Goal: Transaction & Acquisition: Purchase product/service

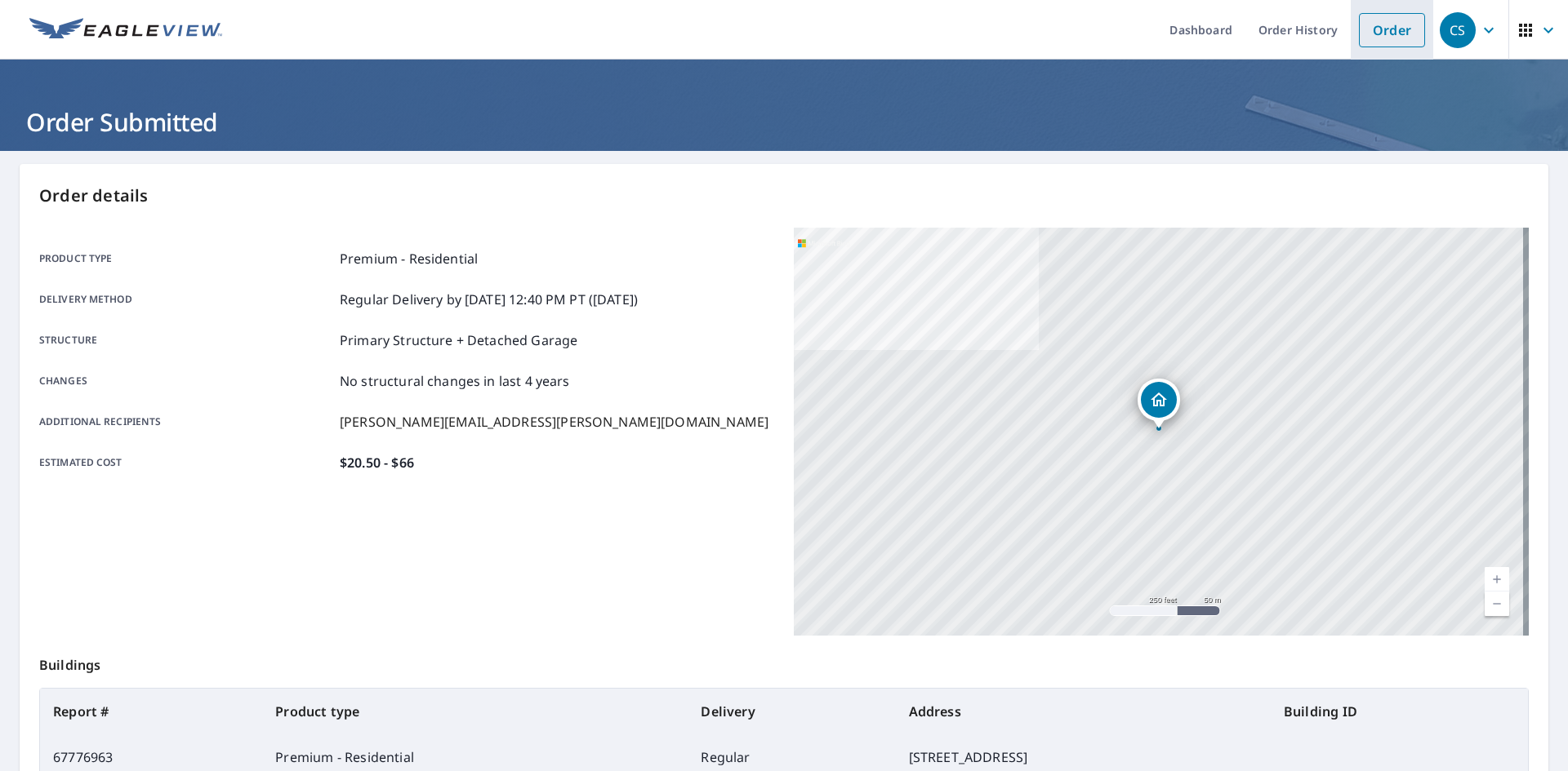
click at [1366, 32] on link "Order" at bounding box center [1391, 30] width 66 height 34
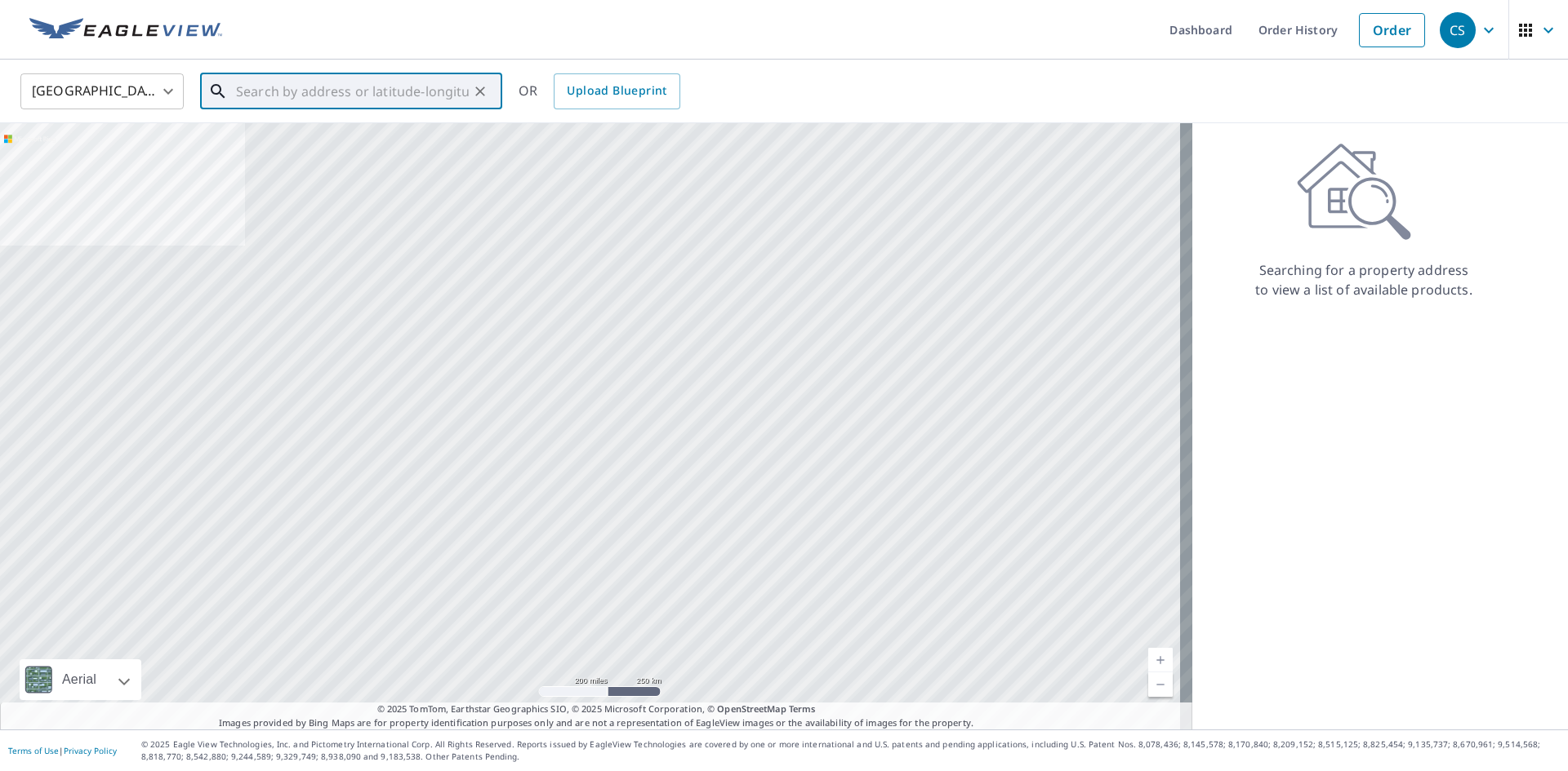
click at [389, 98] on input "text" at bounding box center [352, 91] width 233 height 46
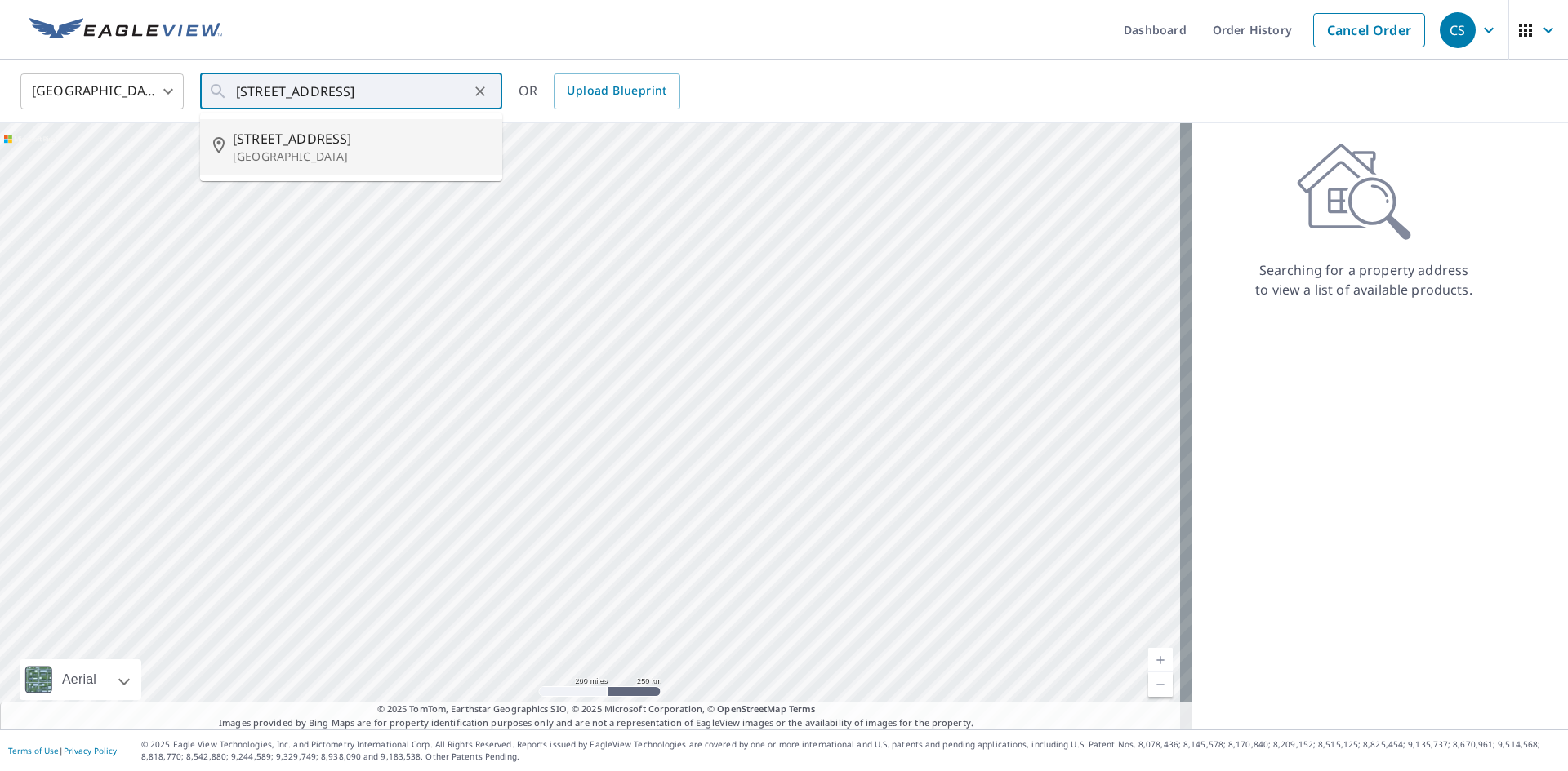
type input "[STREET_ADDRESS]"
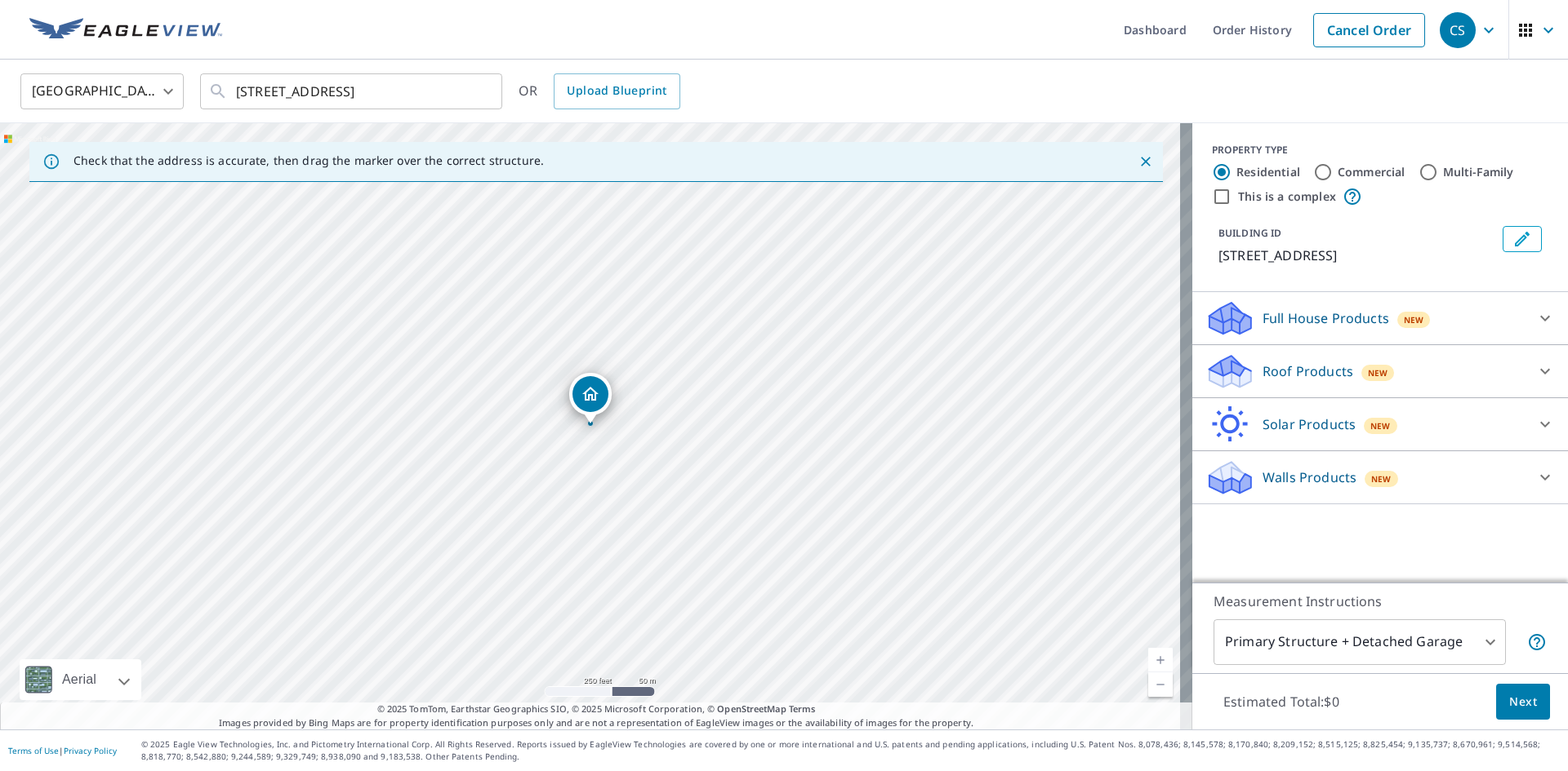
click at [1238, 380] on icon at bounding box center [1230, 377] width 42 height 19
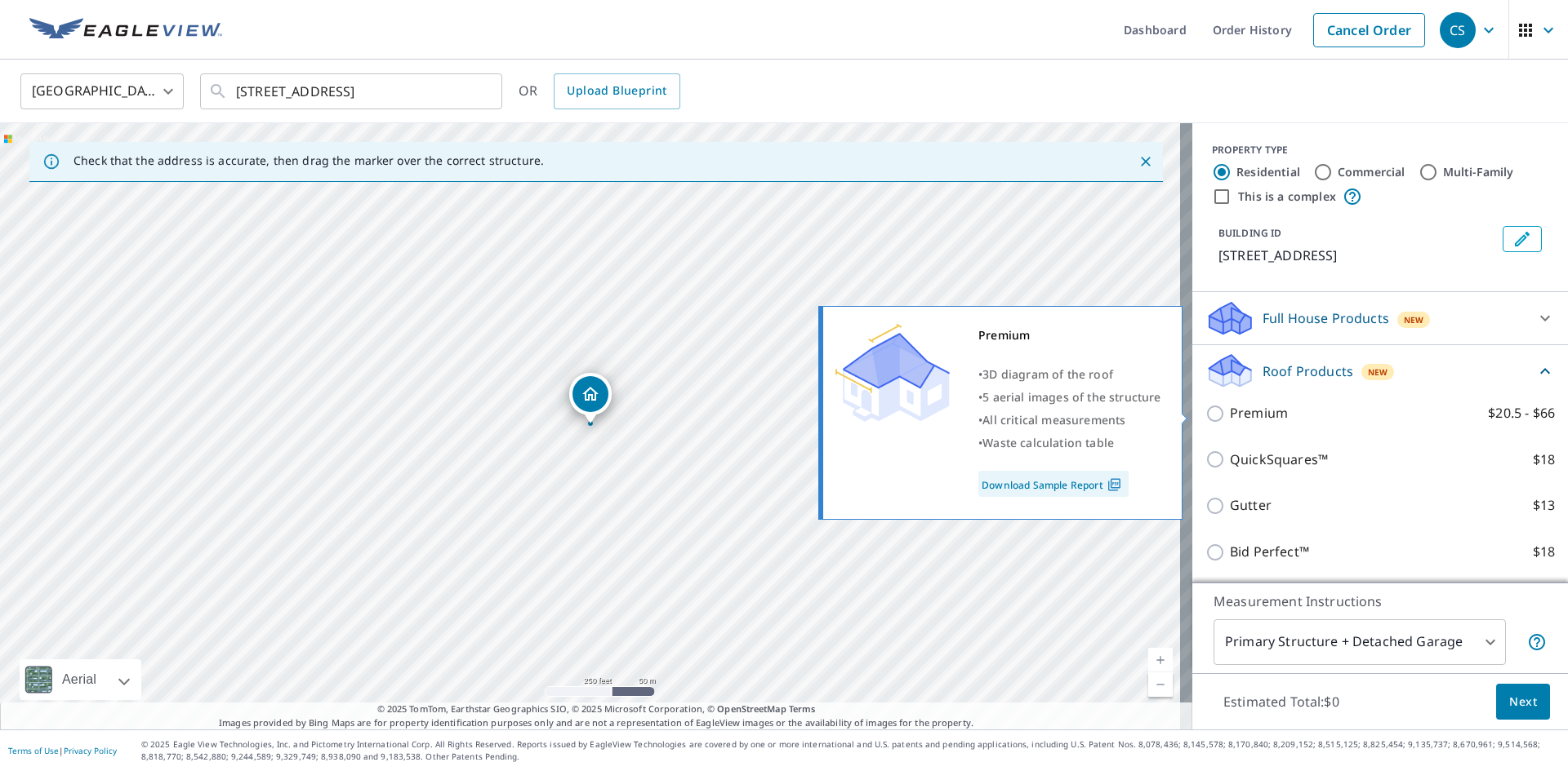
click at [1240, 407] on p "Premium" at bounding box center [1259, 413] width 58 height 20
click at [1230, 407] on input "Premium $20.5 - $66" at bounding box center [1217, 413] width 24 height 19
checkbox input "true"
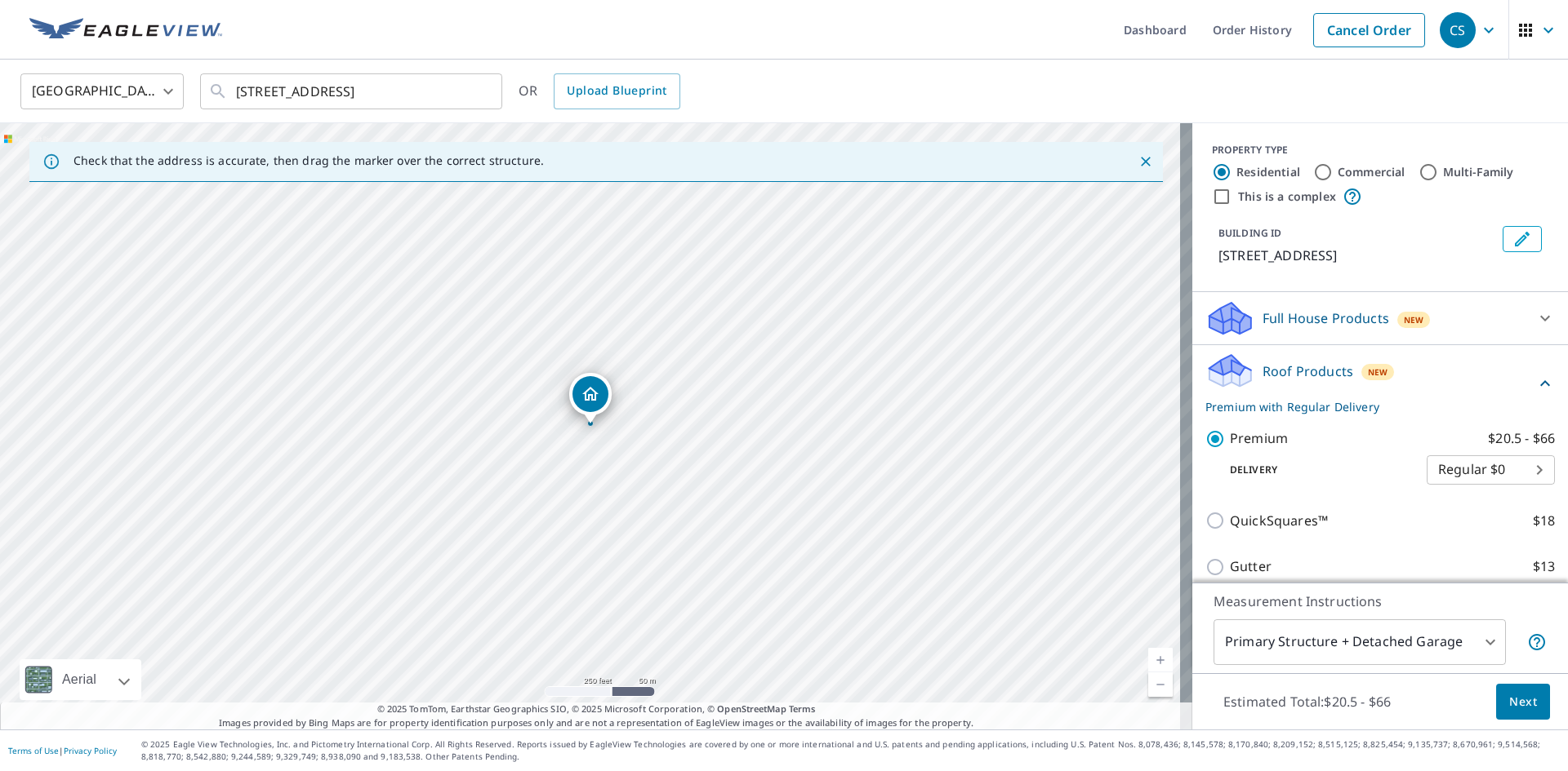
click at [1517, 702] on span "Next" at bounding box center [1522, 702] width 28 height 20
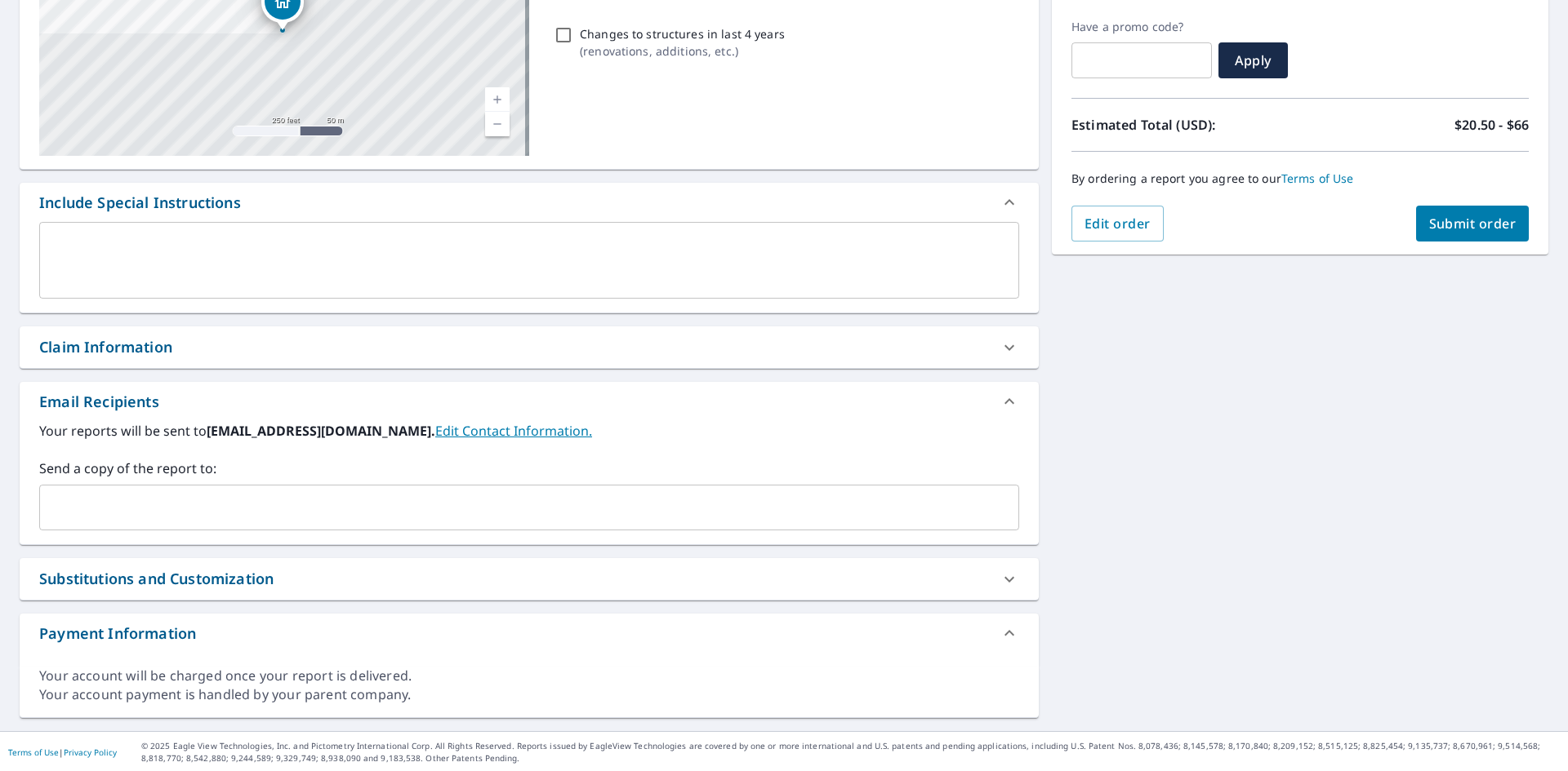
scroll to position [268, 0]
click at [229, 514] on input "text" at bounding box center [517, 505] width 941 height 31
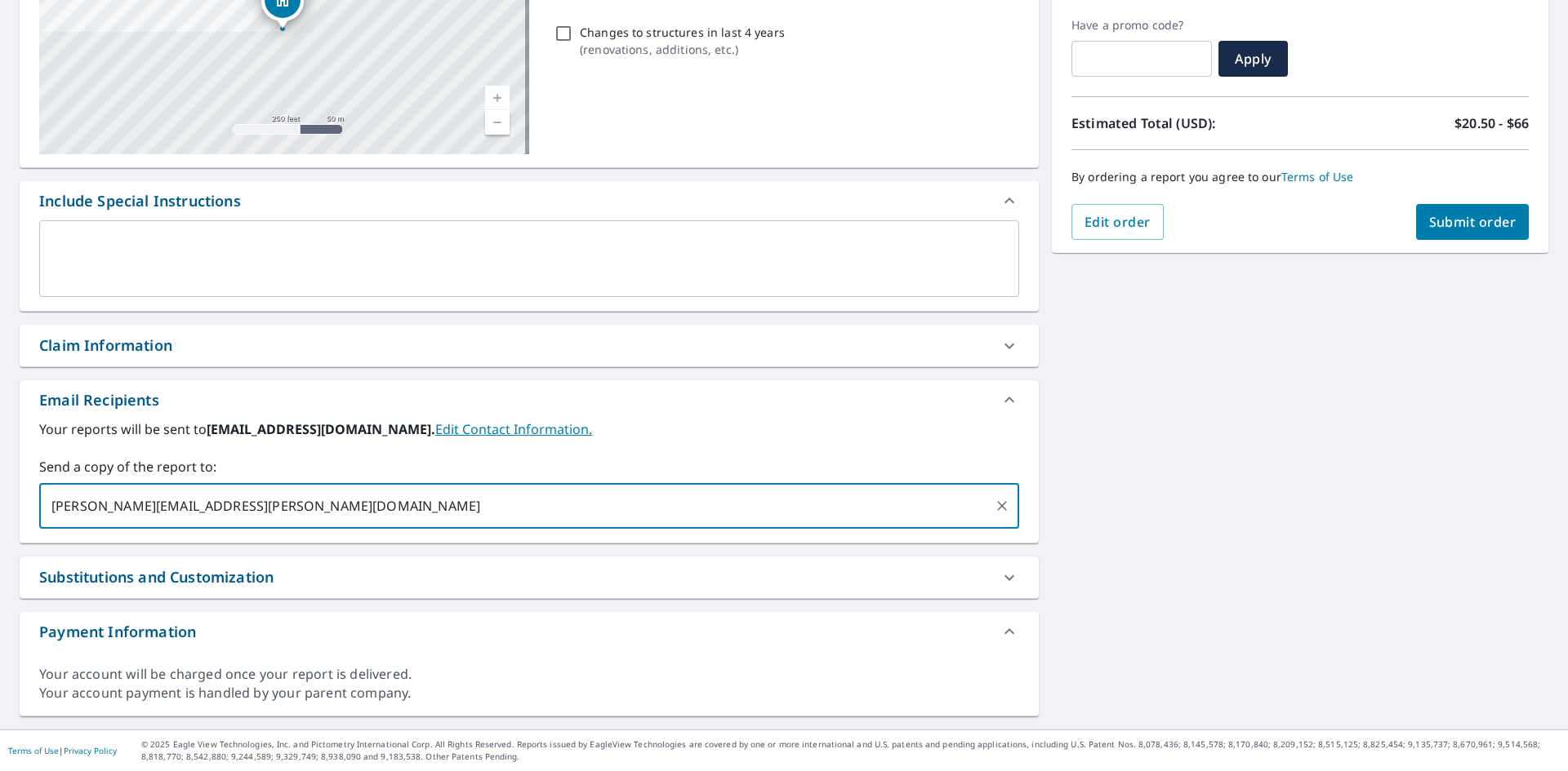
type input "[PERSON_NAME][EMAIL_ADDRESS][PERSON_NAME][DOMAIN_NAME]"
click at [1460, 228] on span "Submit order" at bounding box center [1472, 223] width 88 height 18
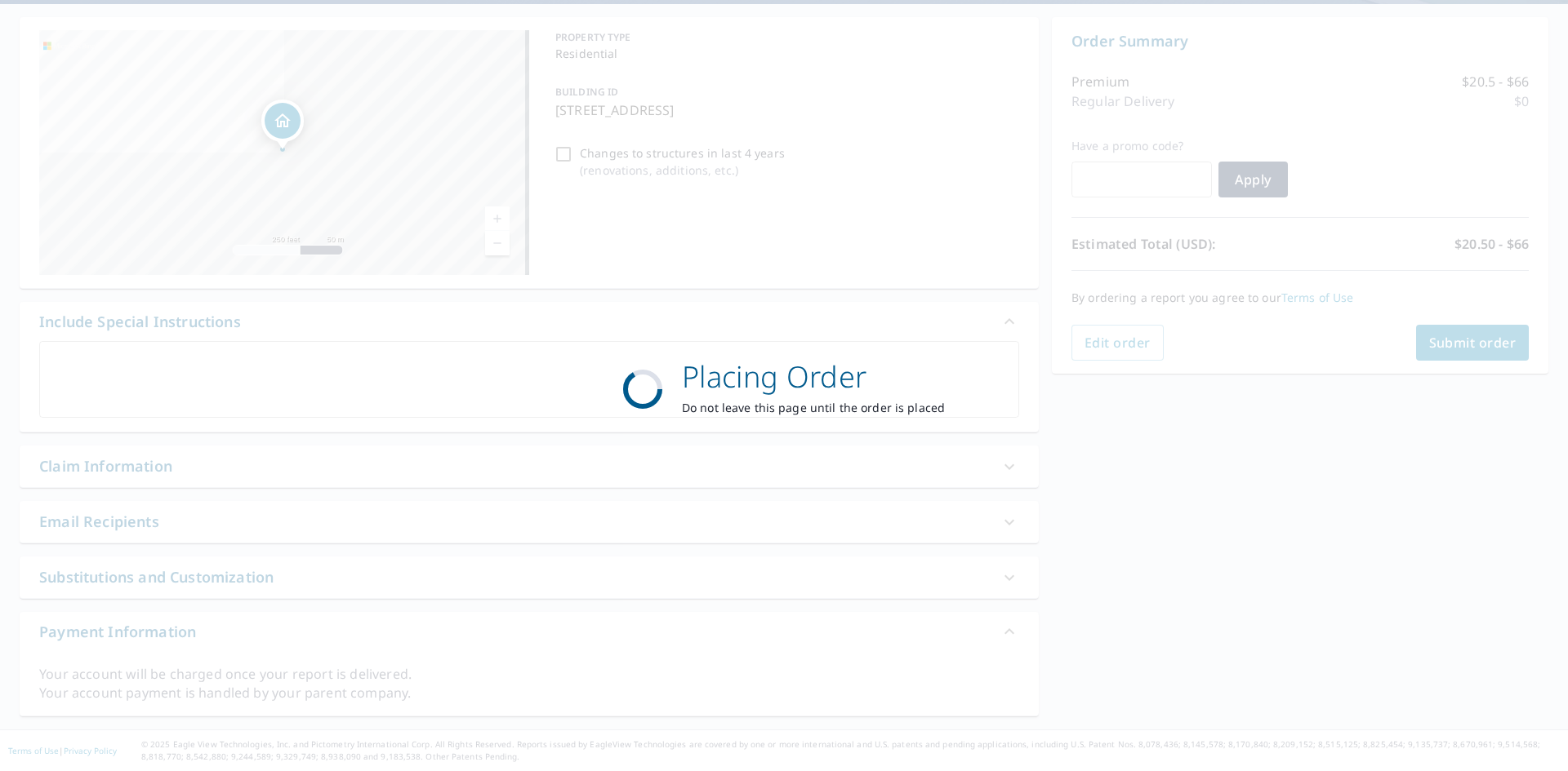
scroll to position [147, 0]
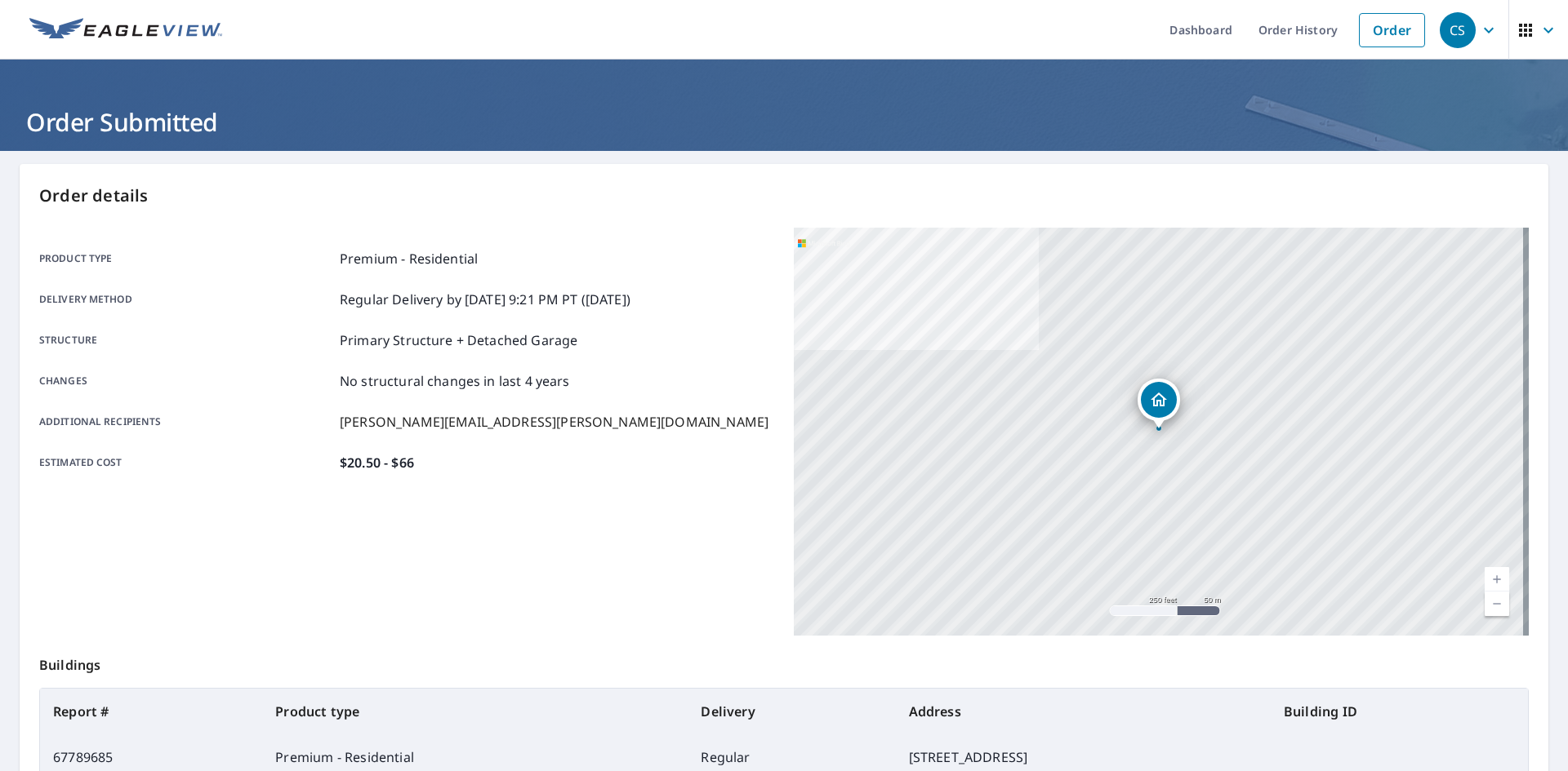
click at [980, 77] on header "Order Submitted" at bounding box center [784, 105] width 1568 height 92
